Goal: Transaction & Acquisition: Purchase product/service

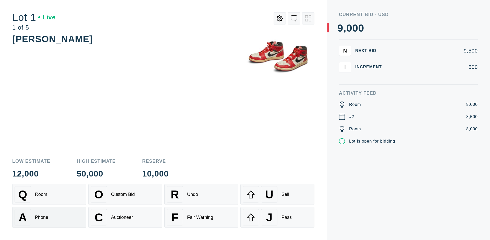
click at [49, 217] on div "A Phone" at bounding box center [49, 217] width 69 height 16
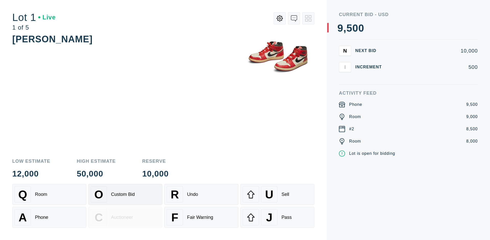
click at [125, 194] on div "Custom Bid" at bounding box center [123, 194] width 24 height 5
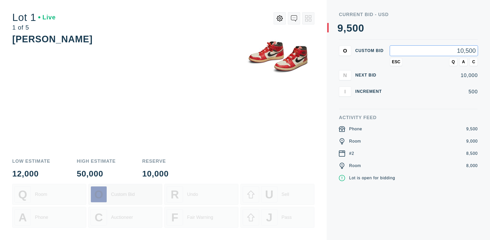
type input "10,500"
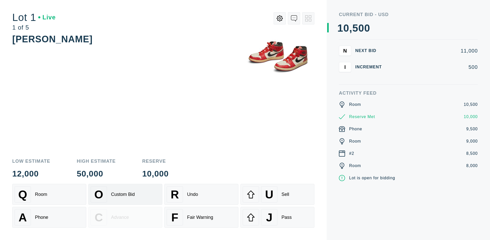
click at [125, 194] on div "Custom Bid" at bounding box center [123, 194] width 24 height 5
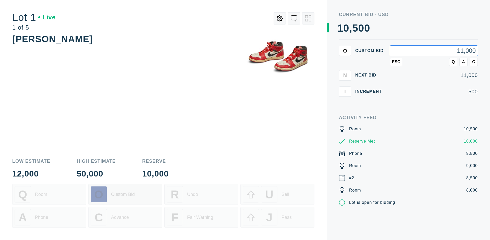
type input "11,000"
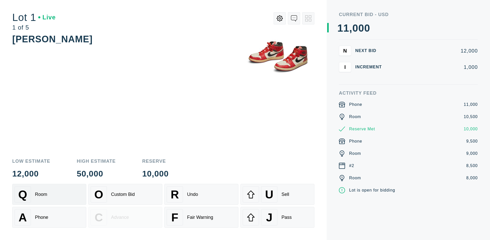
click at [49, 194] on div "Q Room" at bounding box center [49, 194] width 69 height 16
